Goal: Information Seeking & Learning: Find specific fact

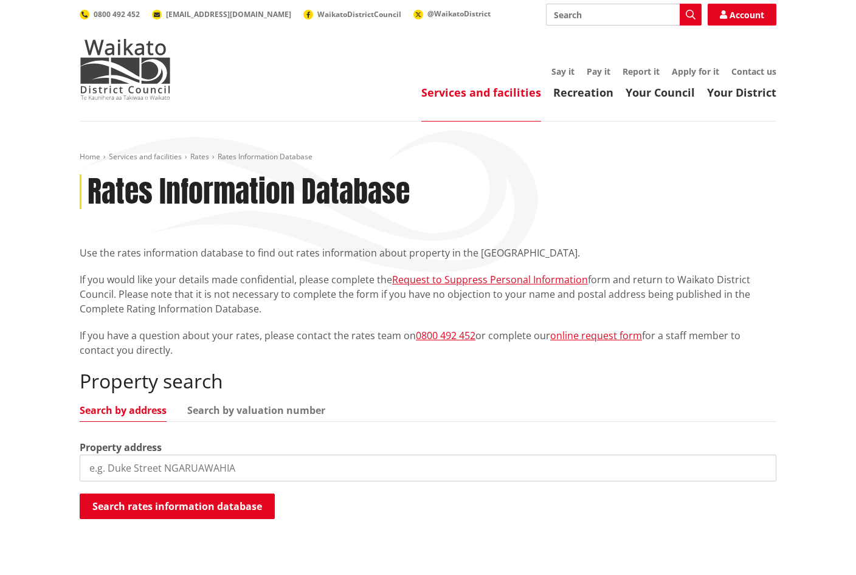
click at [290, 465] on input "search" at bounding box center [428, 468] width 697 height 27
paste input "[STREET_ADDRESS]"
type input "[STREET_ADDRESS]"
click at [224, 512] on button "Search rates information database" at bounding box center [177, 507] width 195 height 26
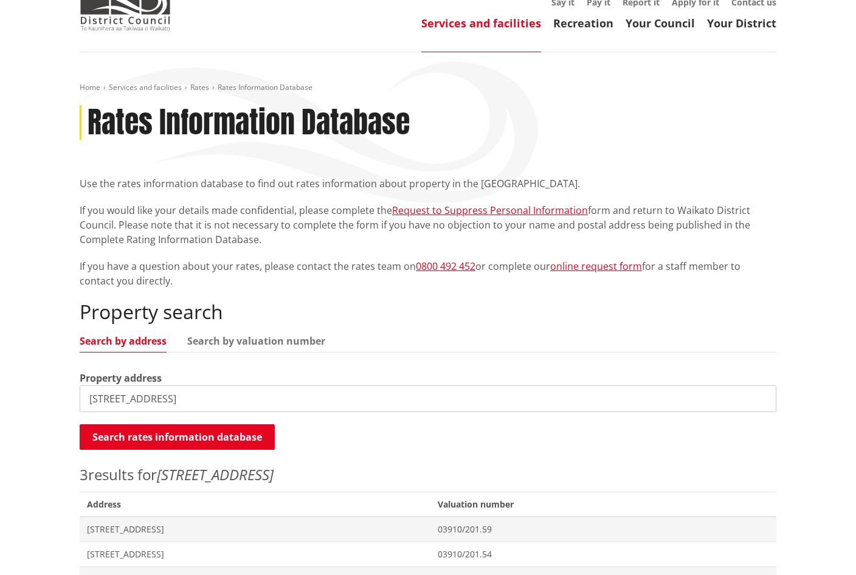
scroll to position [182, 0]
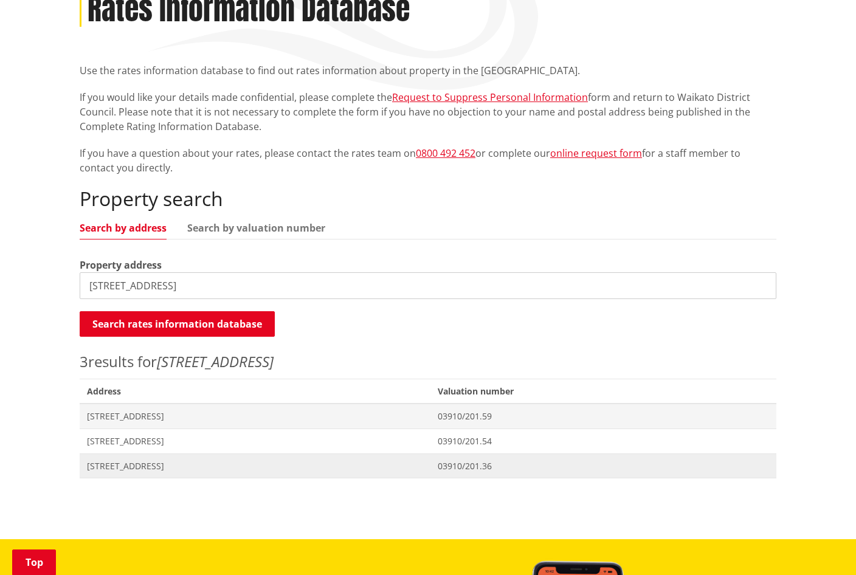
click at [243, 466] on span "[STREET_ADDRESS]" at bounding box center [255, 466] width 336 height 12
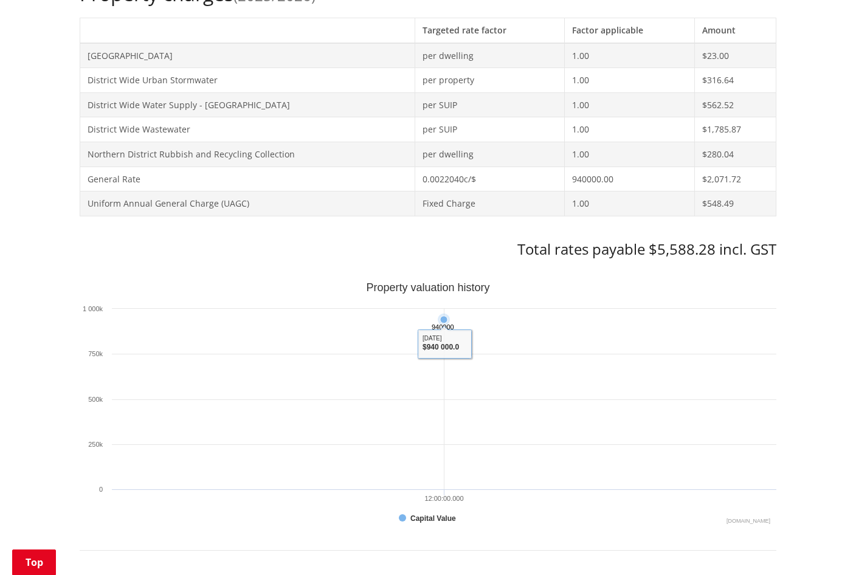
scroll to position [547, 0]
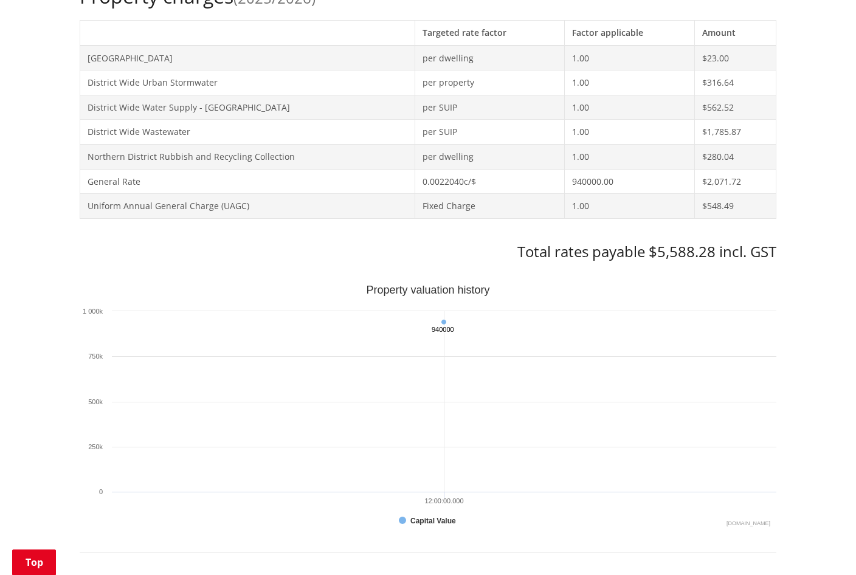
click at [304, 86] on td "District Wide Urban Stormwater" at bounding box center [247, 83] width 335 height 25
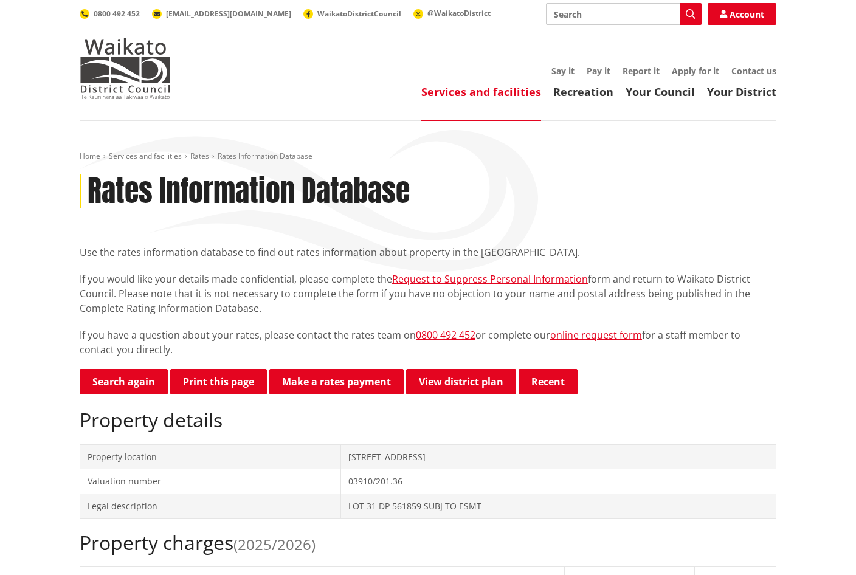
scroll to position [0, 0]
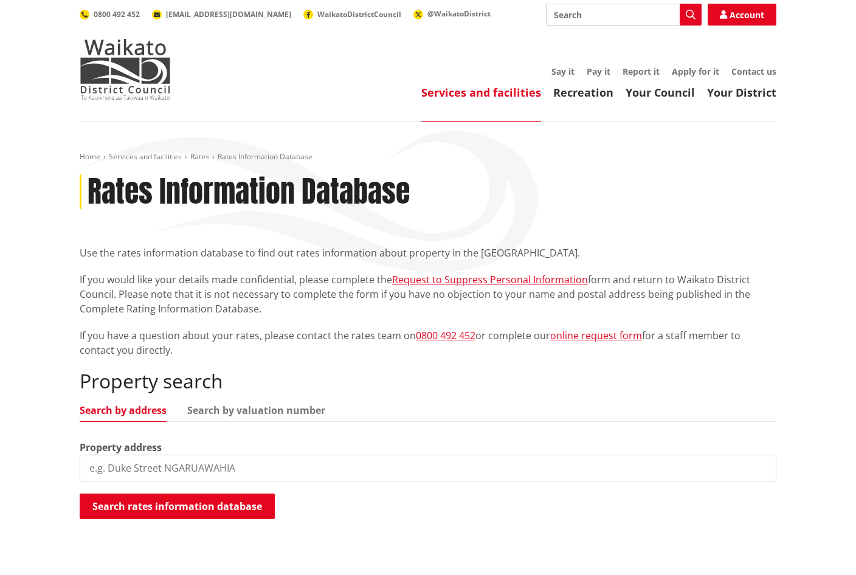
scroll to position [182, 0]
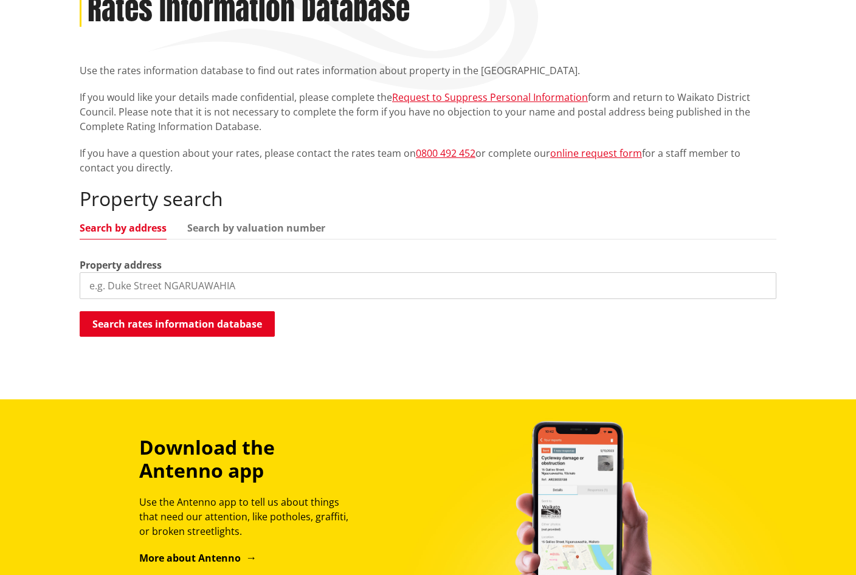
click at [288, 287] on input "search" at bounding box center [428, 285] width 697 height 27
paste input "[STREET_ADDRESS]"
type input "[STREET_ADDRESS]"
click at [233, 331] on button "Search rates information database" at bounding box center [177, 324] width 195 height 26
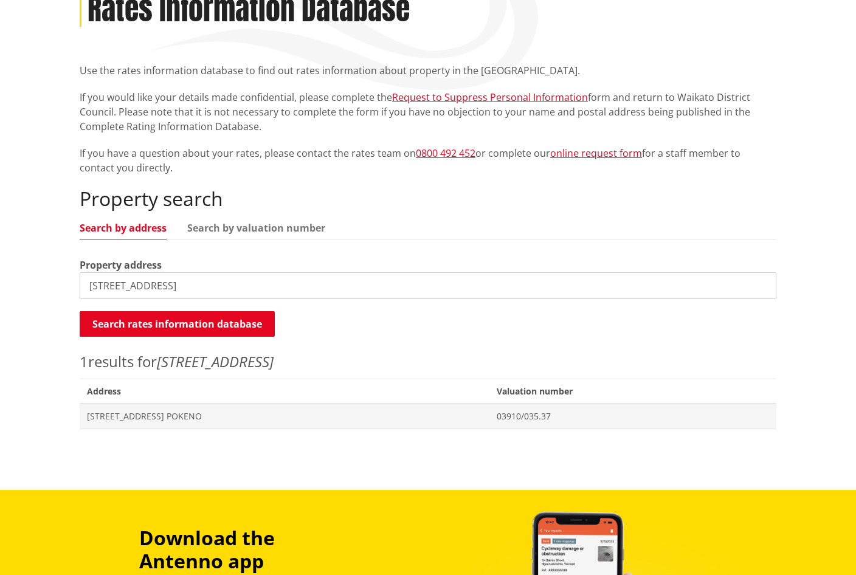
click at [247, 364] on em "[STREET_ADDRESS]" at bounding box center [215, 362] width 117 height 20
click at [308, 418] on span "[STREET_ADDRESS] POKENO" at bounding box center [284, 417] width 395 height 12
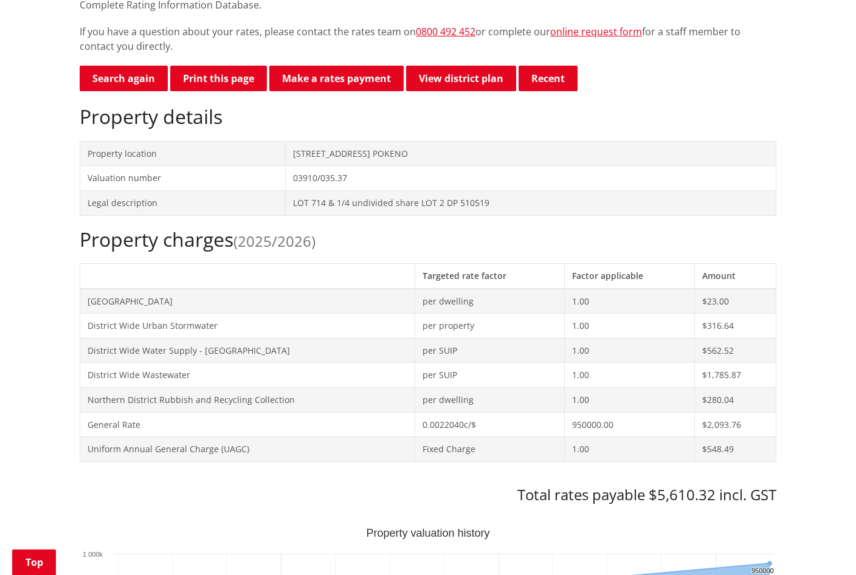
scroll to position [365, 0]
